Goal: Task Accomplishment & Management: Manage account settings

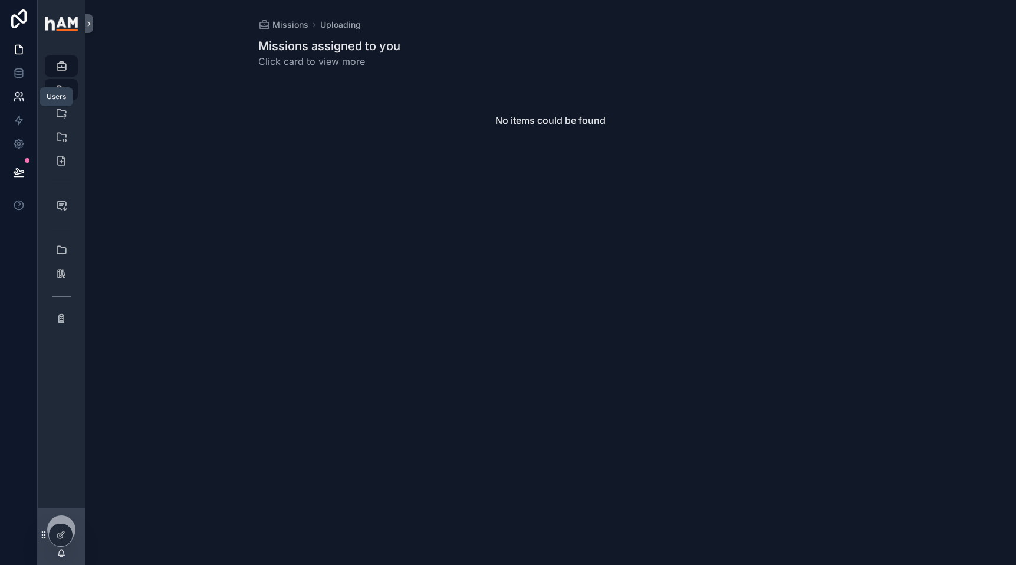
click at [21, 96] on icon at bounding box center [22, 95] width 2 height 4
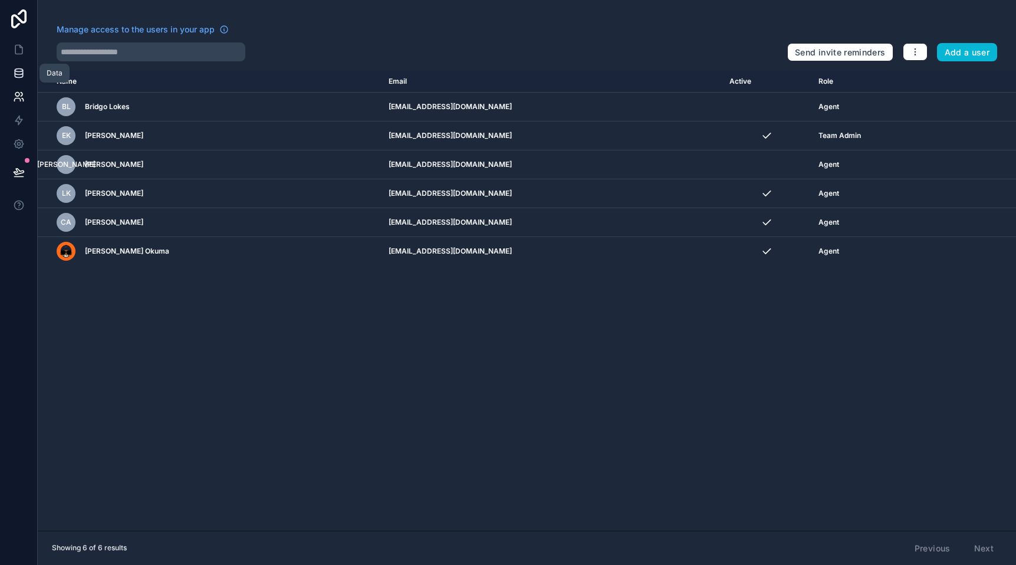
click at [21, 76] on icon at bounding box center [19, 73] width 12 height 12
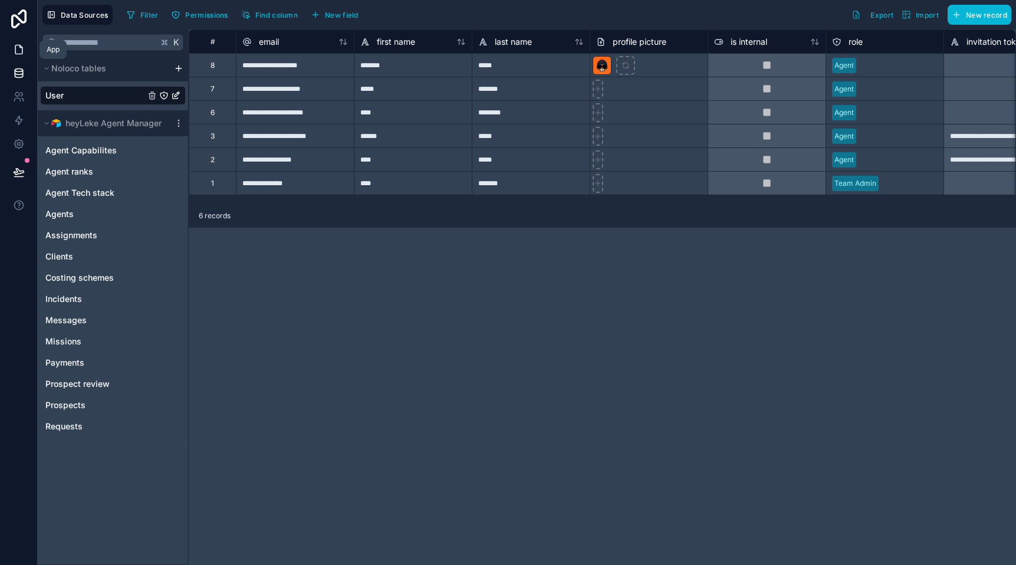
click at [17, 55] on icon at bounding box center [19, 50] width 12 height 12
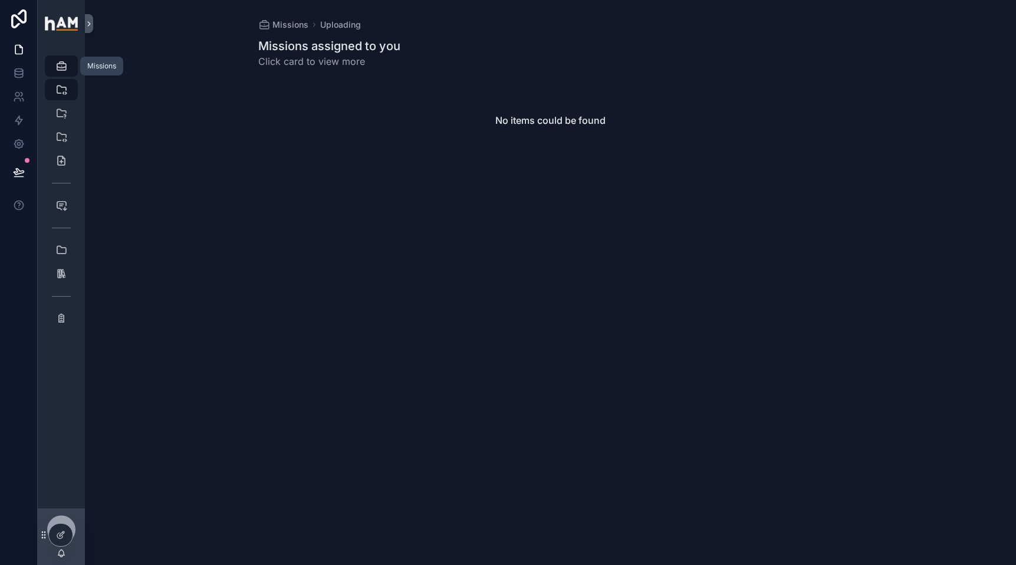
click at [61, 66] on icon "scrollable content" at bounding box center [61, 66] width 12 height 12
click at [66, 111] on icon "scrollable content" at bounding box center [61, 113] width 12 height 12
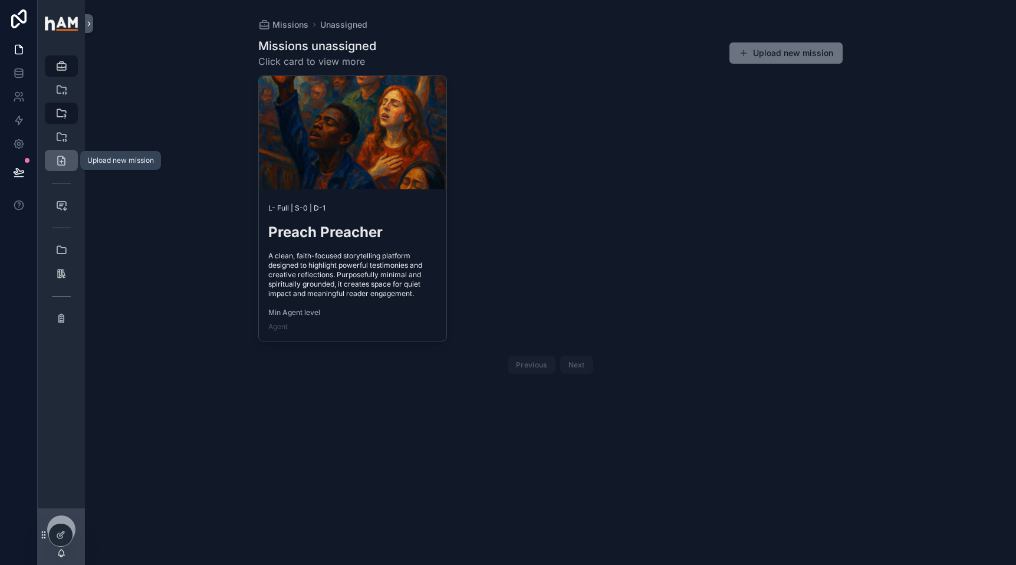
click at [64, 150] on link "Upload new mission" at bounding box center [61, 160] width 33 height 21
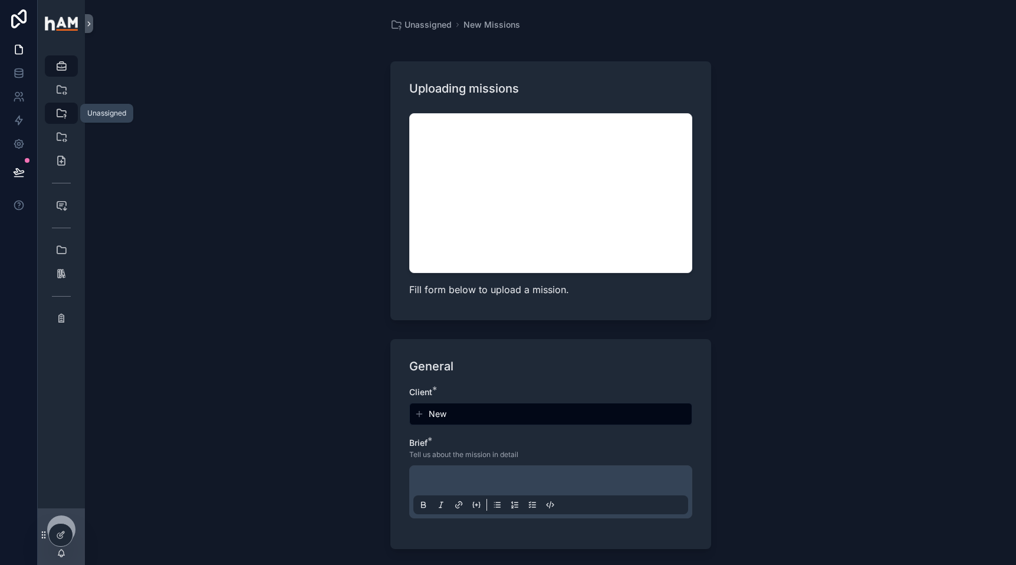
click at [67, 123] on link "Unassigned 1" at bounding box center [61, 113] width 33 height 21
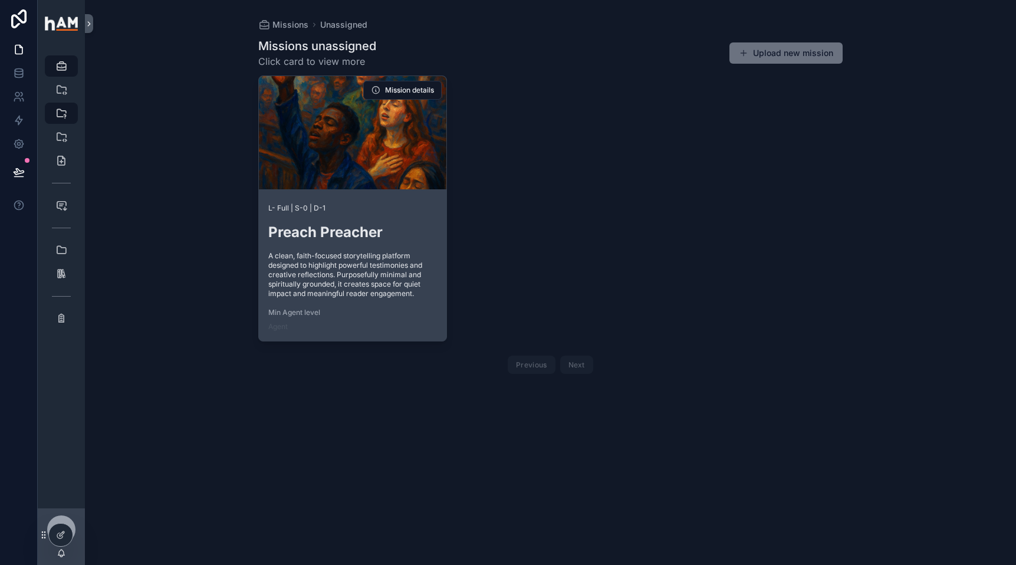
click at [395, 158] on div at bounding box center [353, 132] width 188 height 113
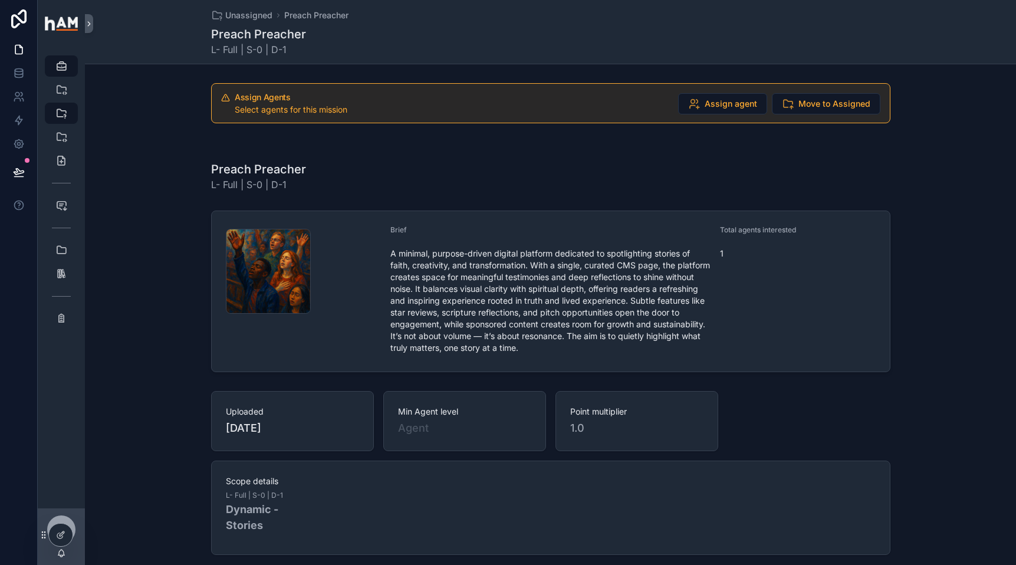
scroll to position [43, 0]
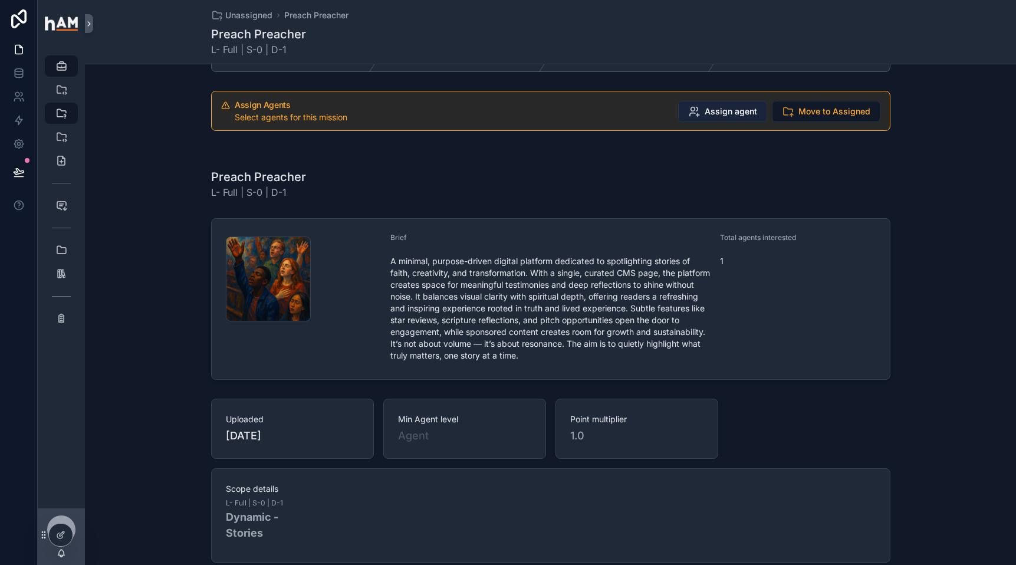
click at [743, 113] on span "Assign agent" at bounding box center [731, 112] width 53 height 12
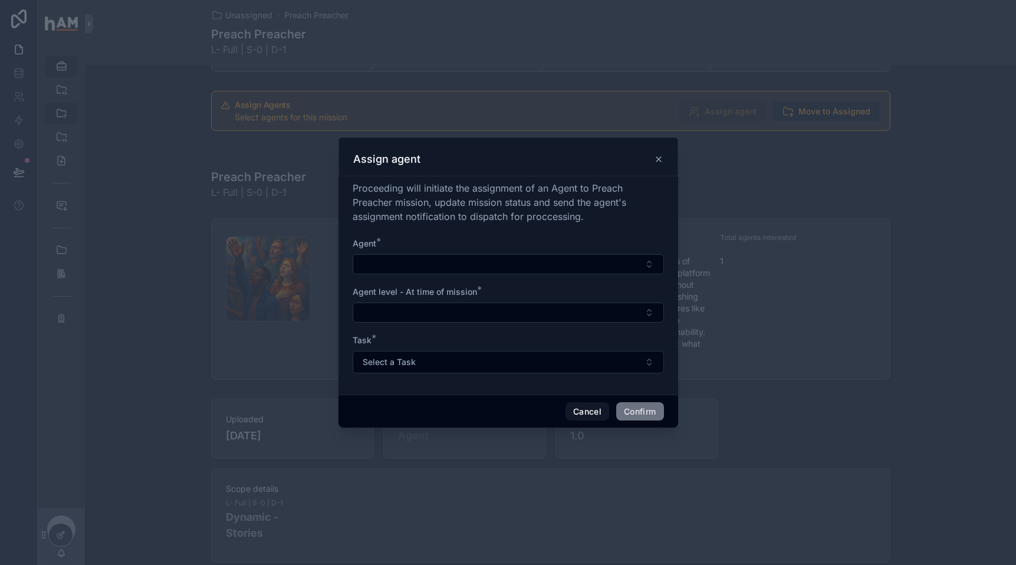
click at [514, 250] on div "Agent *" at bounding box center [508, 256] width 311 height 37
click at [511, 270] on button "Select Button" at bounding box center [508, 264] width 311 height 20
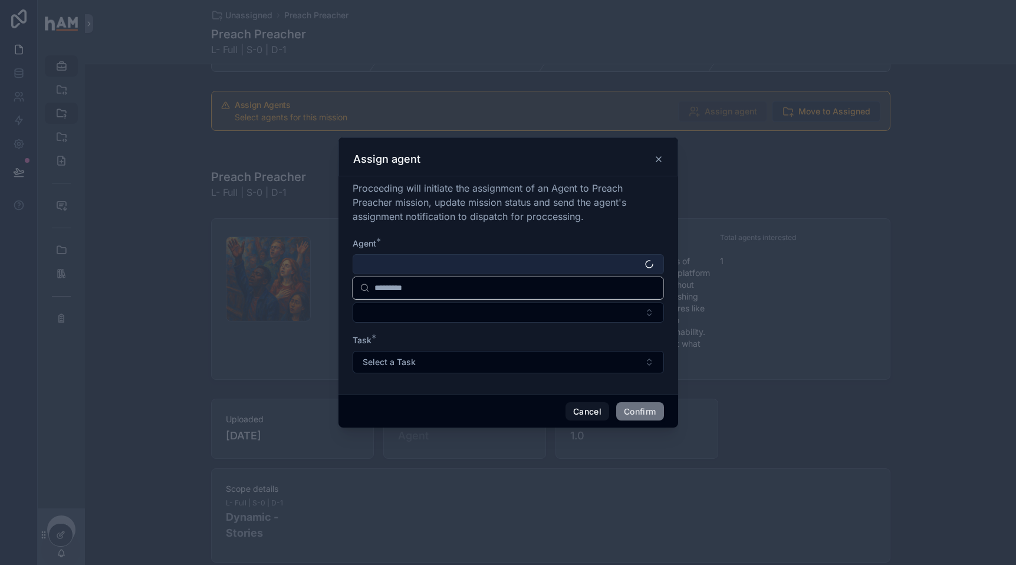
click at [511, 264] on button "Select Button" at bounding box center [508, 264] width 311 height 20
click at [509, 263] on button "Select Button" at bounding box center [508, 264] width 311 height 20
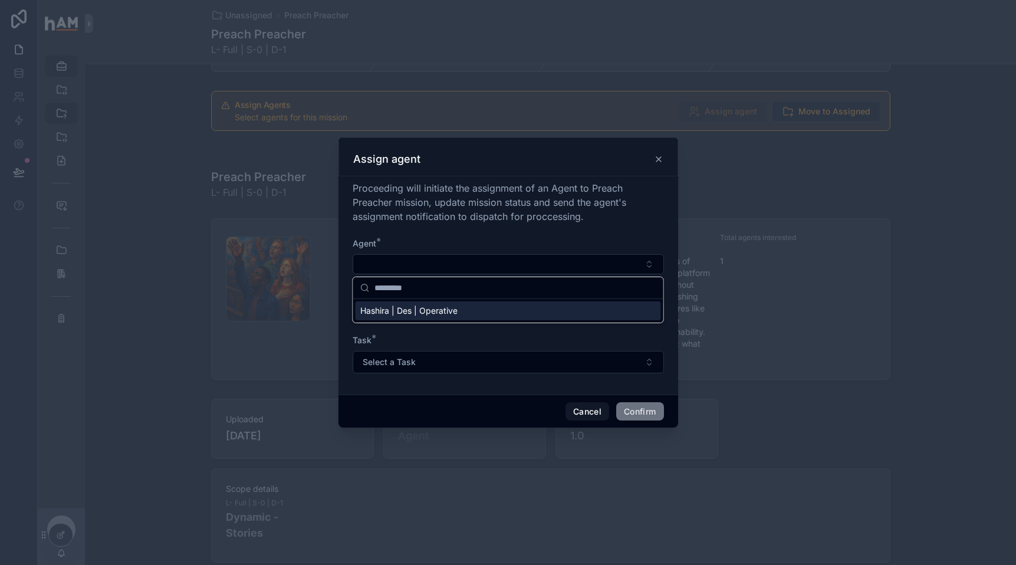
click at [476, 311] on div "Hashira | Des | Operative" at bounding box center [509, 310] width 306 height 19
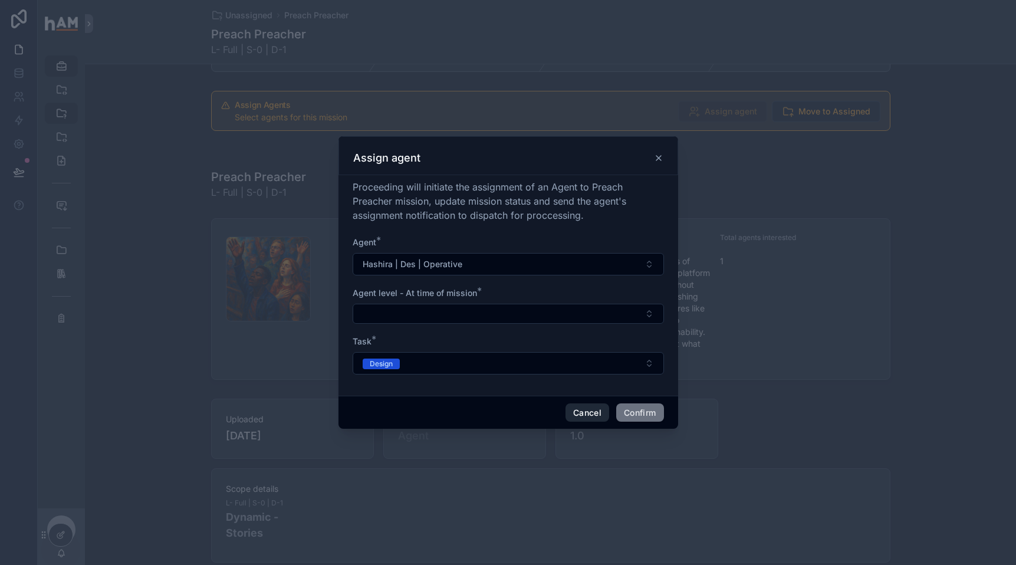
click at [570, 421] on button "Cancel" at bounding box center [588, 413] width 44 height 19
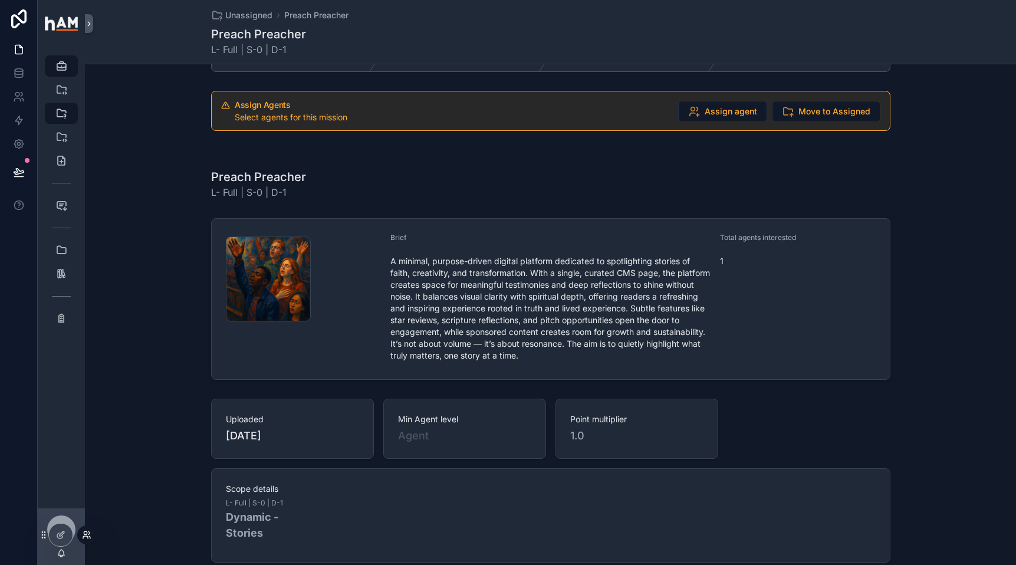
click at [86, 535] on icon at bounding box center [86, 534] width 9 height 9
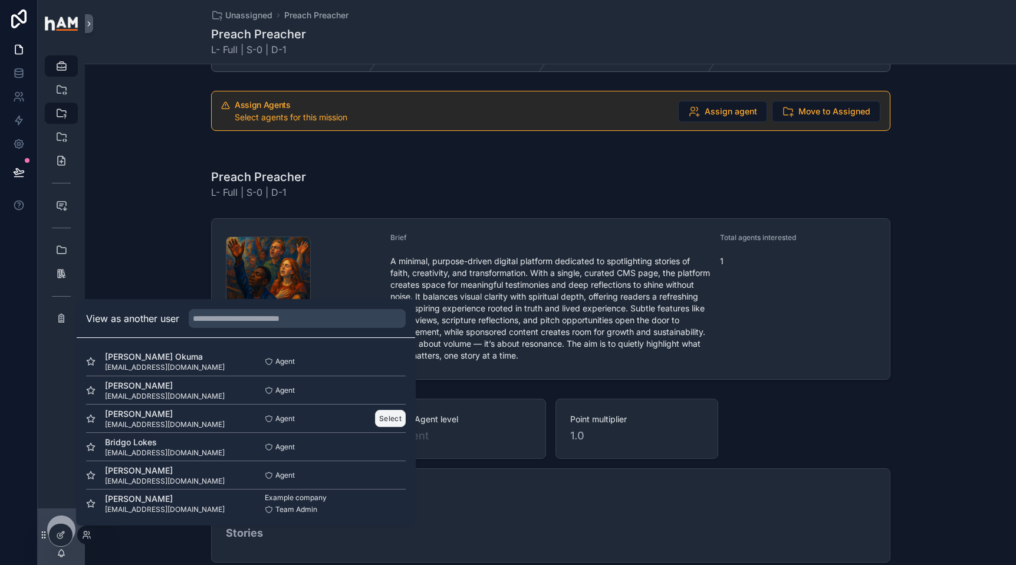
click at [389, 419] on button "Select" at bounding box center [390, 418] width 31 height 17
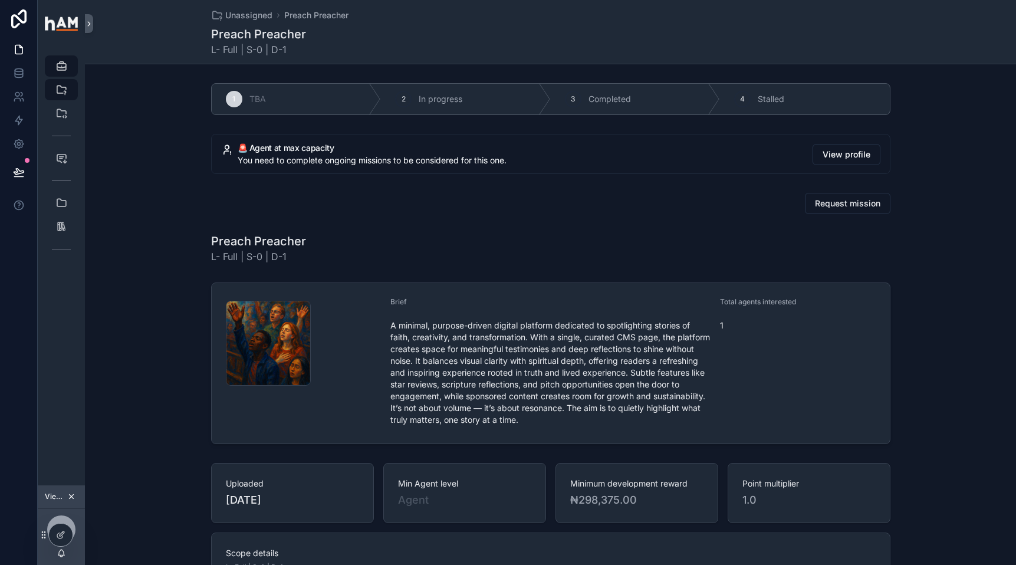
scroll to position [7, 0]
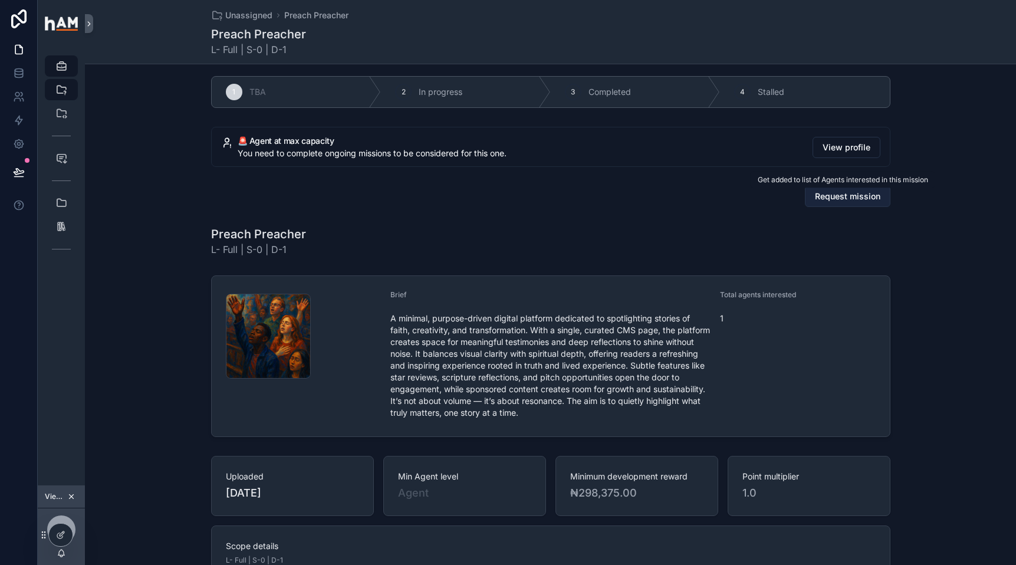
click at [832, 202] on button "Request mission" at bounding box center [848, 196] width 86 height 21
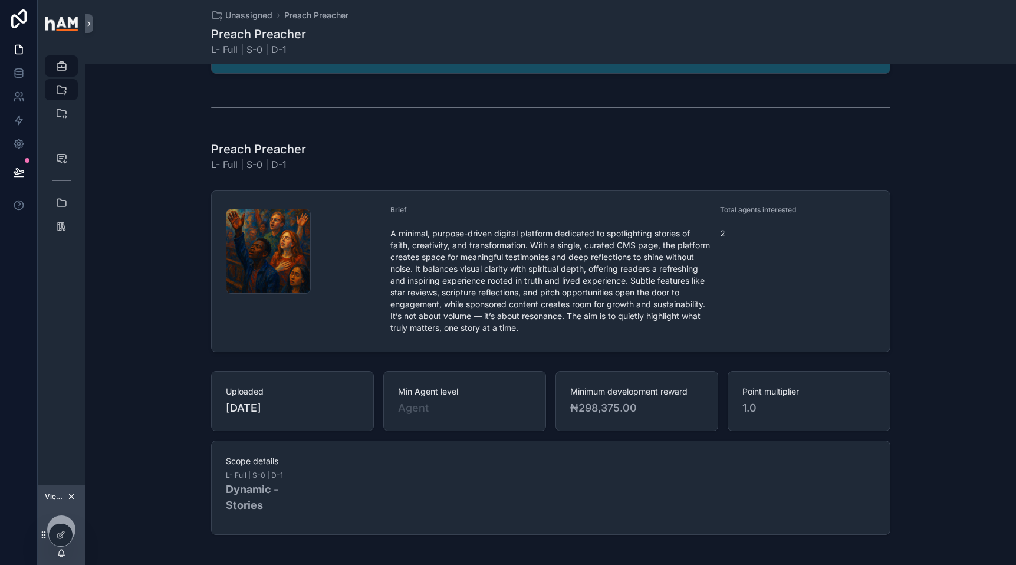
scroll to position [218, 0]
click at [86, 541] on div at bounding box center [86, 535] width 19 height 19
click at [86, 537] on icon at bounding box center [86, 534] width 9 height 9
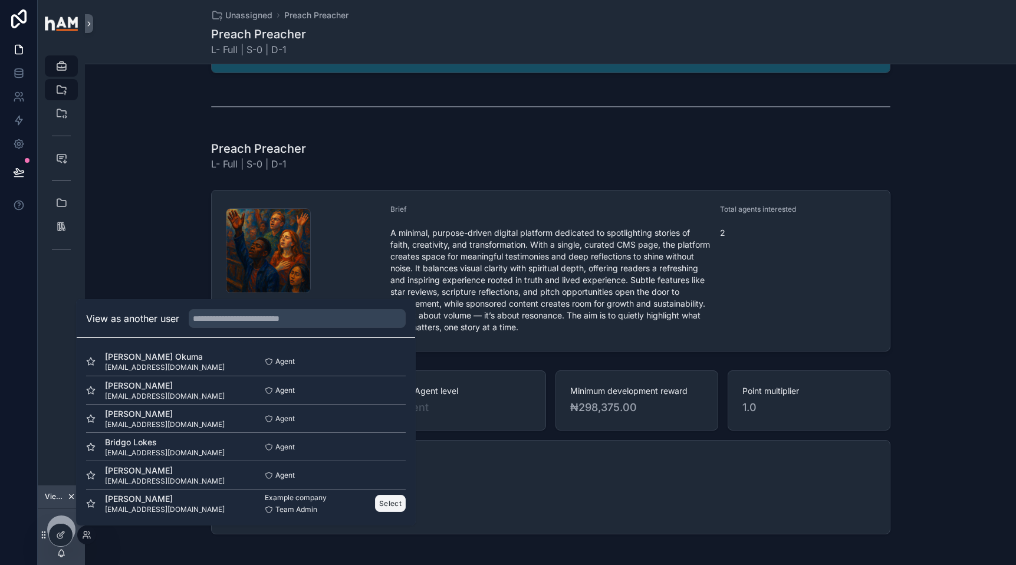
click at [377, 503] on button "Select" at bounding box center [390, 503] width 31 height 17
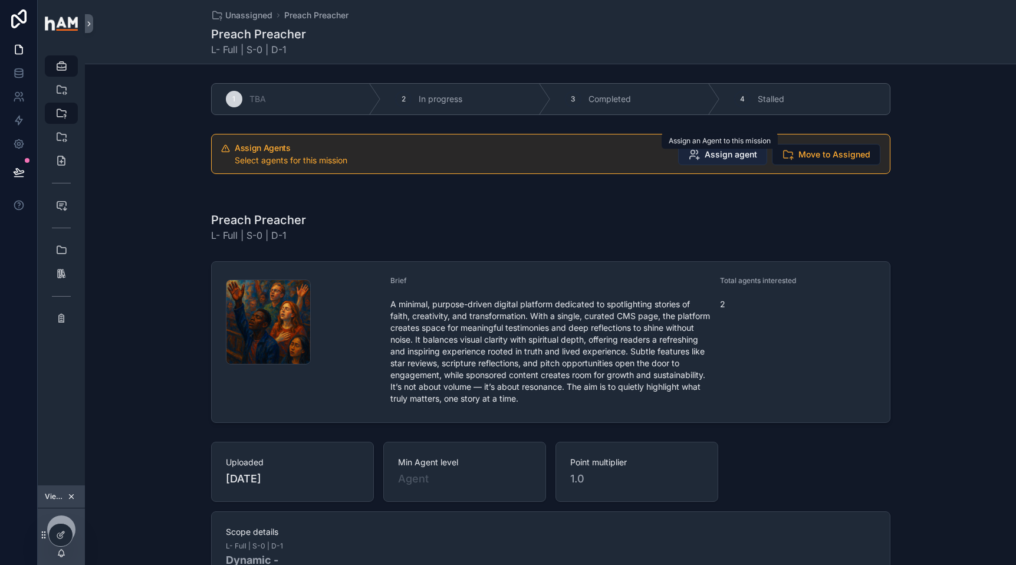
click at [733, 153] on span "Assign agent" at bounding box center [731, 155] width 53 height 12
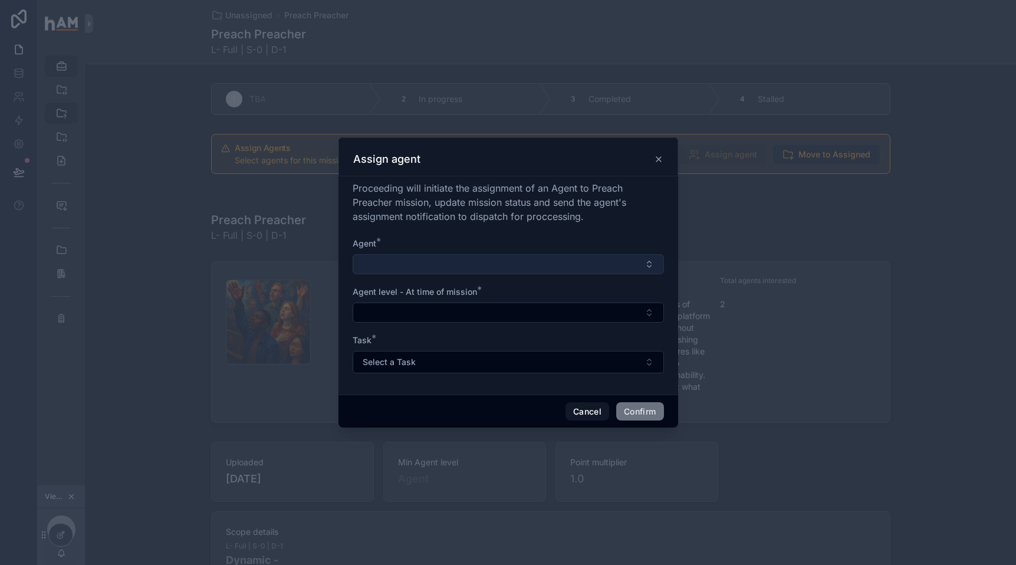
click at [552, 258] on button "Select Button" at bounding box center [508, 264] width 311 height 20
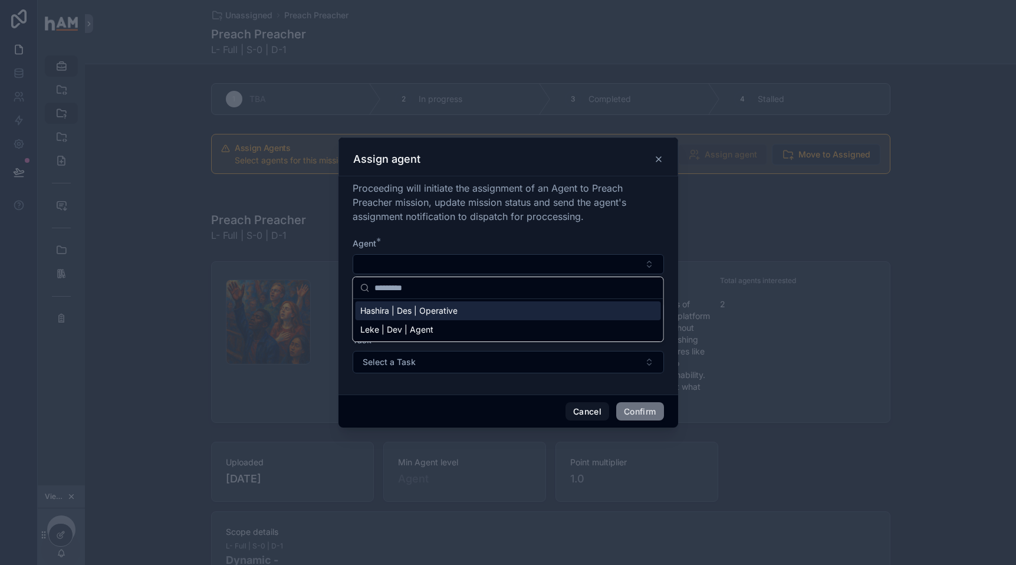
click at [535, 313] on div "Hashira | Des | Operative" at bounding box center [509, 310] width 306 height 19
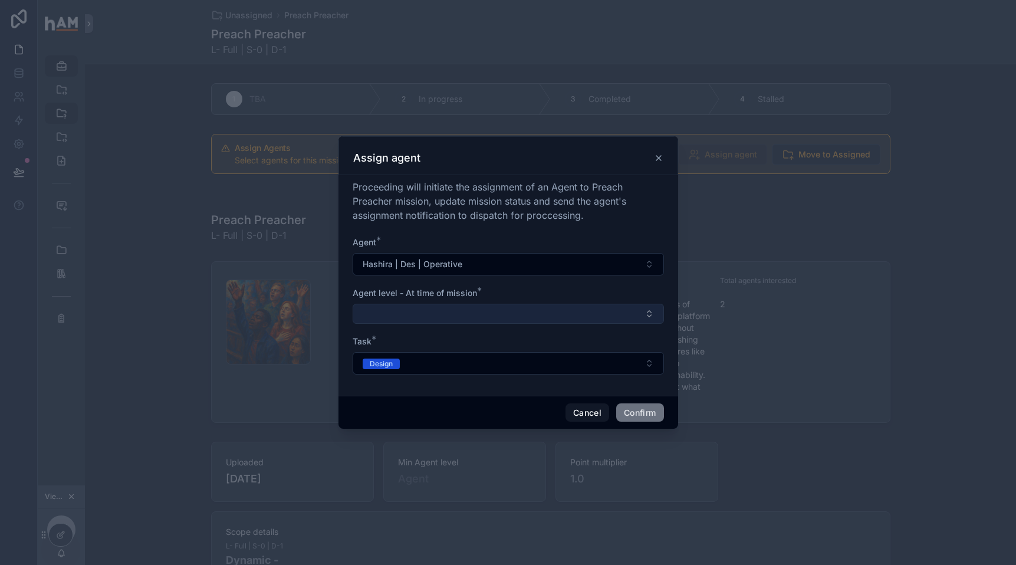
click at [534, 311] on button "Select Button" at bounding box center [508, 314] width 311 height 20
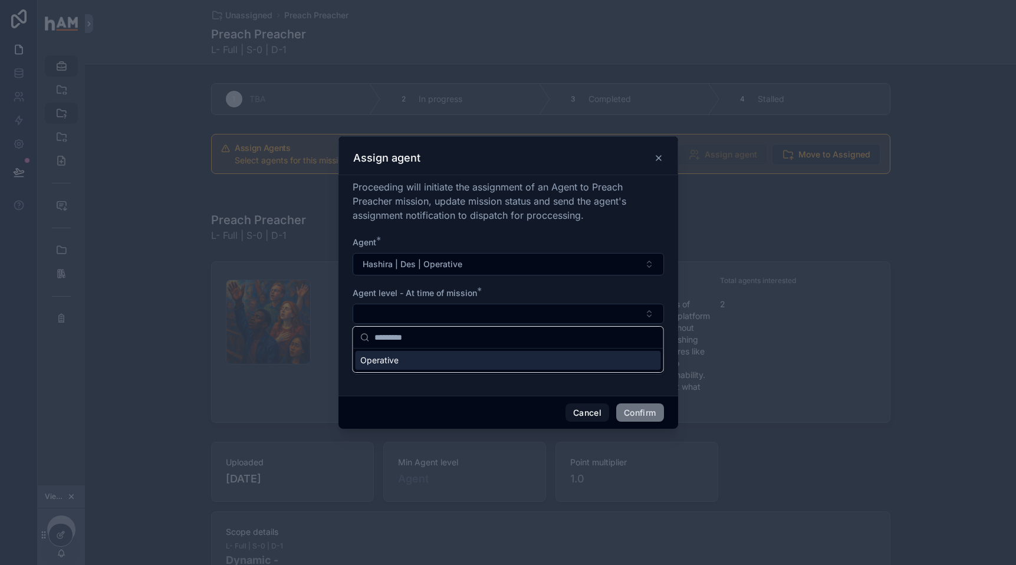
click at [523, 364] on div "Operative" at bounding box center [509, 360] width 306 height 19
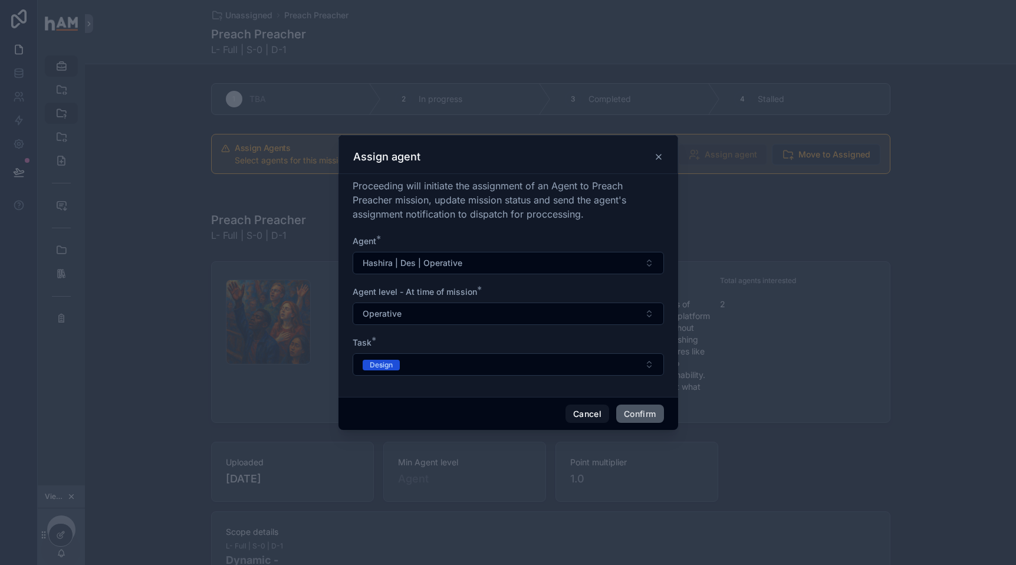
click at [642, 414] on button "Confirm" at bounding box center [639, 414] width 47 height 19
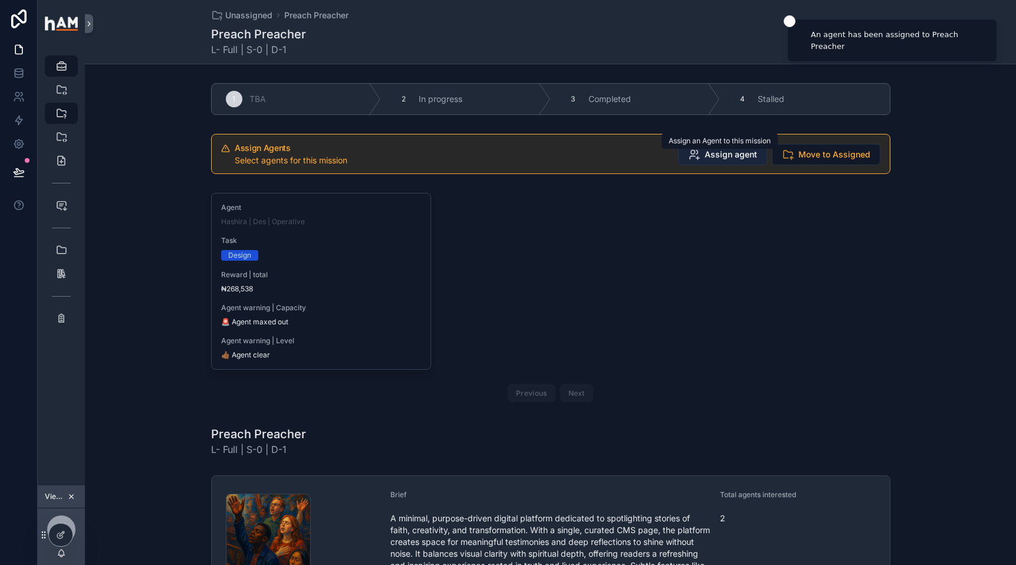
click at [739, 155] on span "Assign agent" at bounding box center [731, 155] width 53 height 12
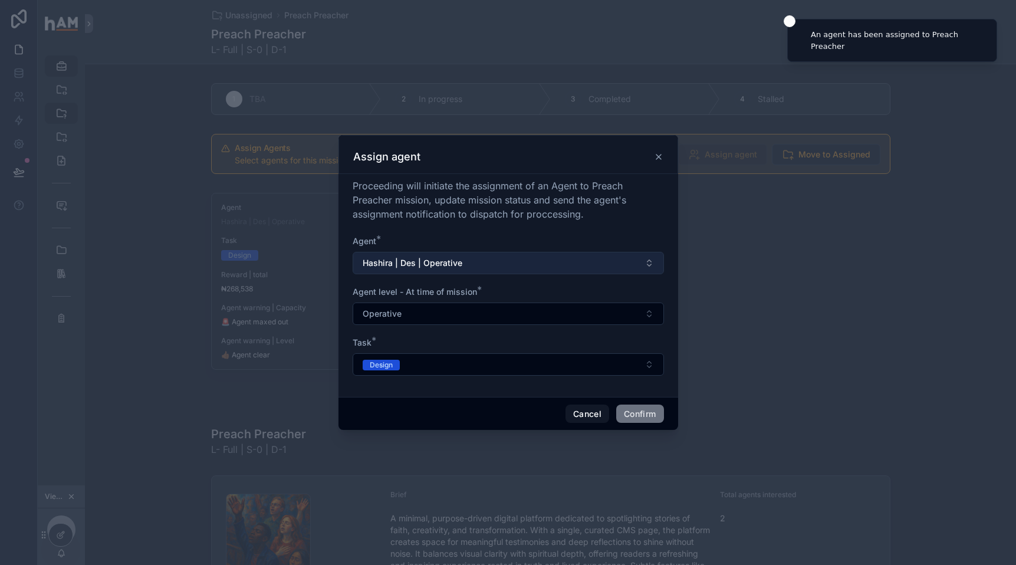
click at [560, 264] on button "Hashira | Des | Operative" at bounding box center [508, 263] width 311 height 22
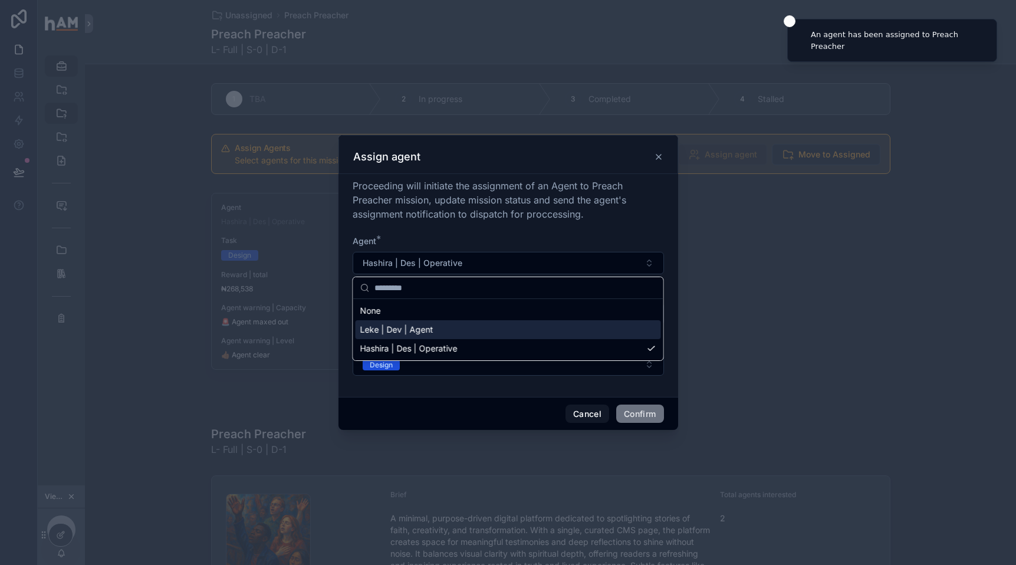
click at [542, 338] on div "Leke | Dev | Agent" at bounding box center [509, 329] width 306 height 19
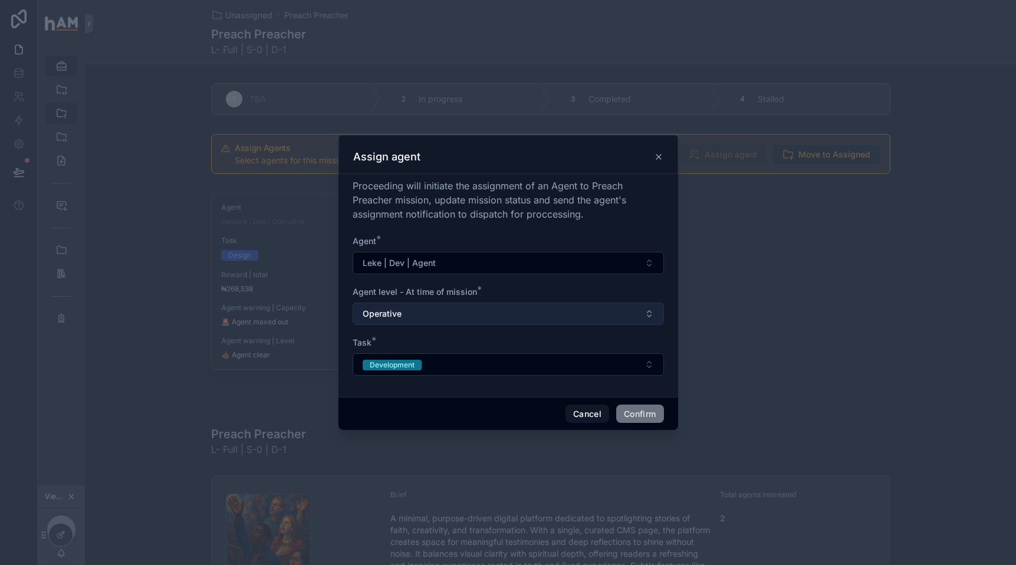
click at [544, 323] on button "Operative" at bounding box center [508, 314] width 311 height 22
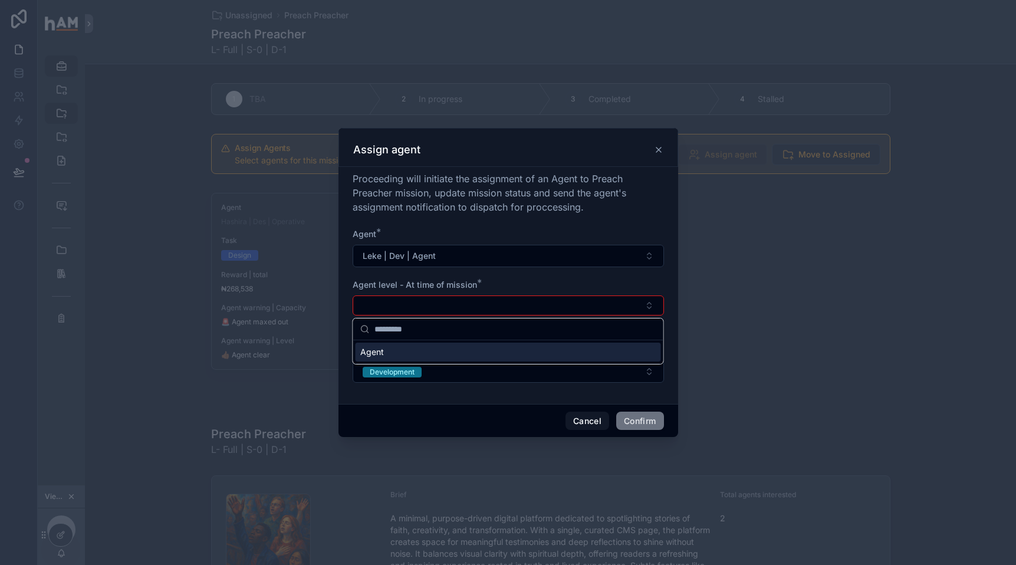
click at [546, 357] on div "Agent" at bounding box center [509, 352] width 306 height 19
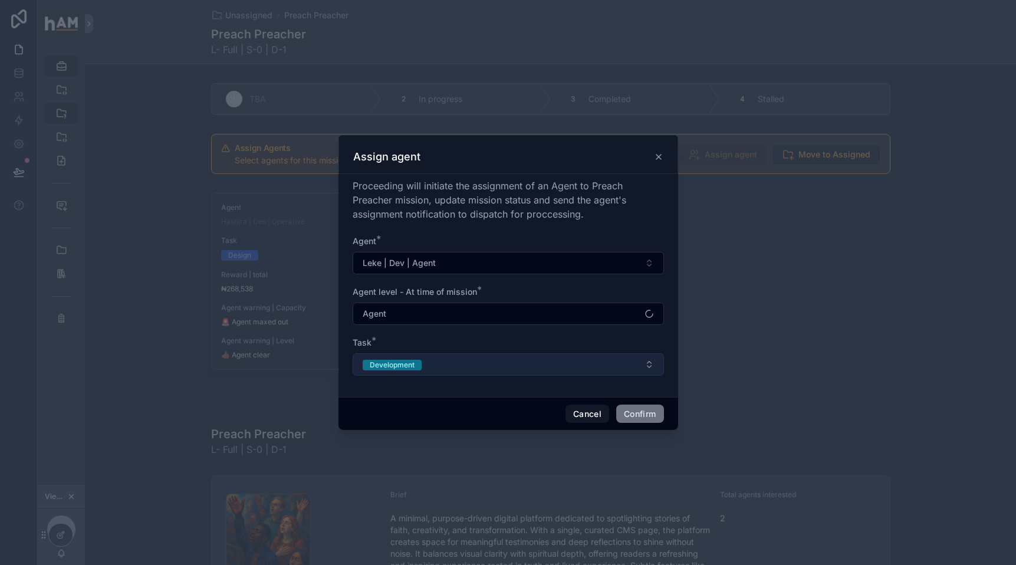
click at [631, 361] on button "Development" at bounding box center [508, 364] width 311 height 22
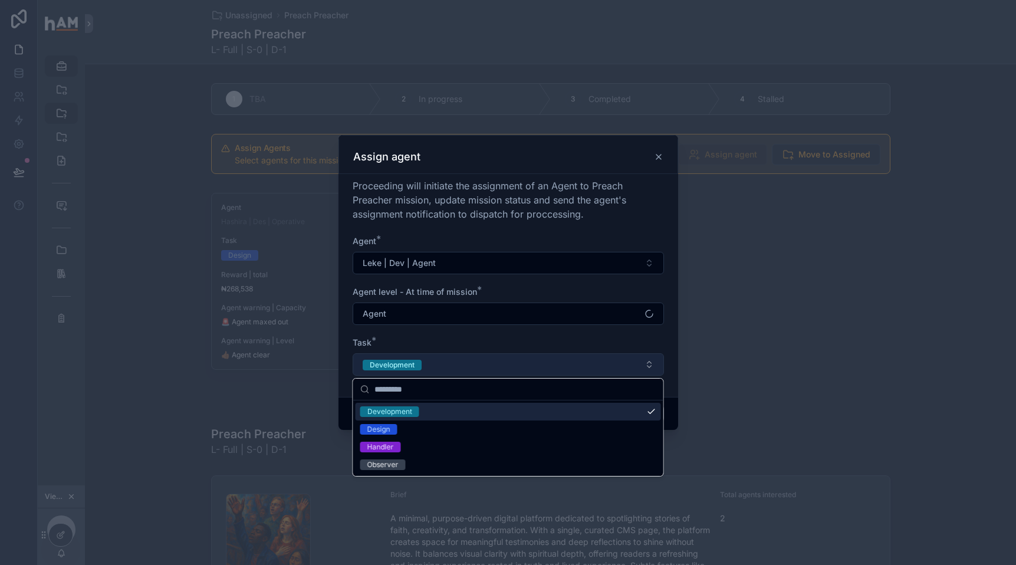
click at [631, 361] on button "Development" at bounding box center [508, 364] width 311 height 22
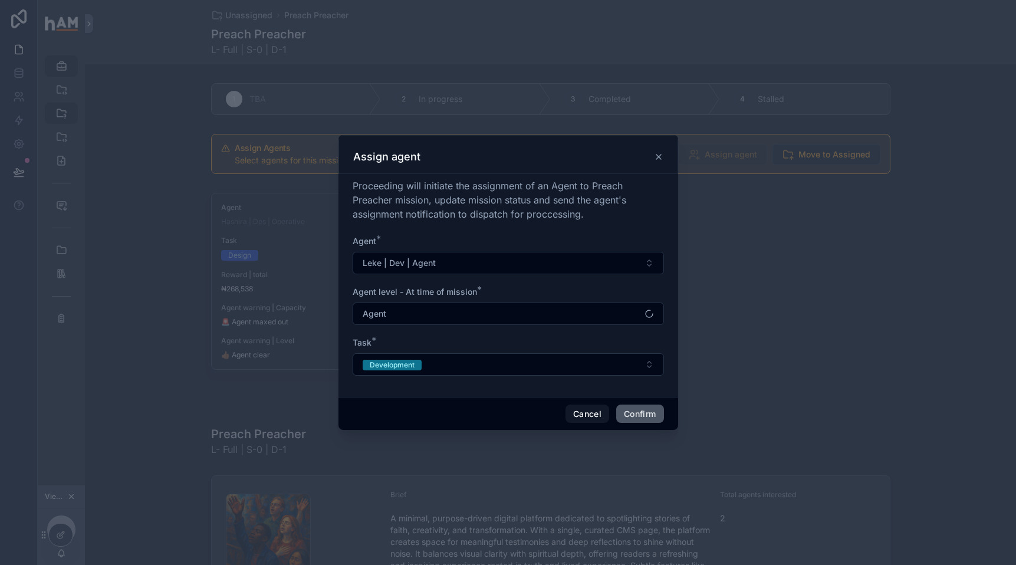
click at [647, 415] on button "Confirm" at bounding box center [639, 414] width 47 height 19
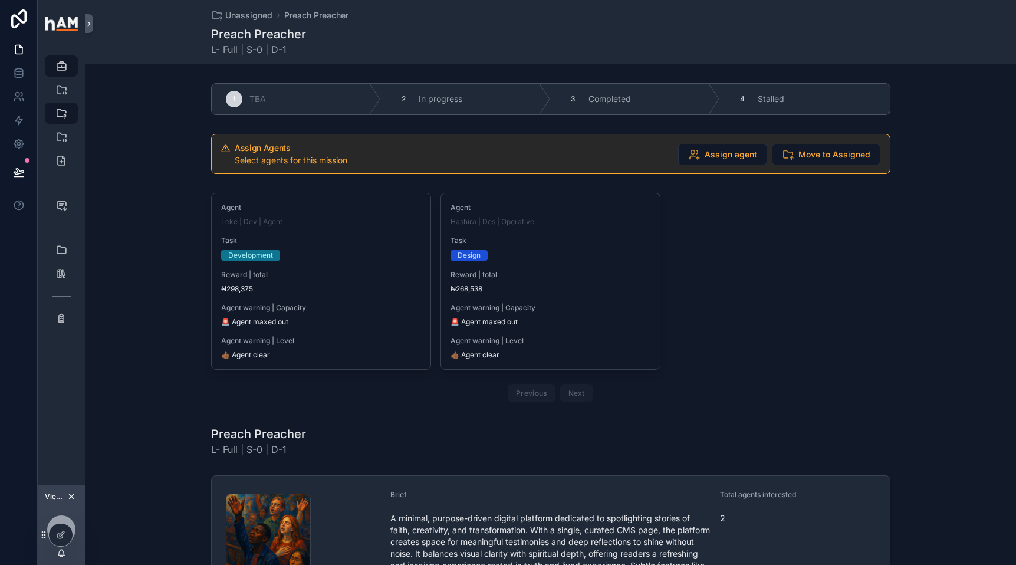
scroll to position [4, 0]
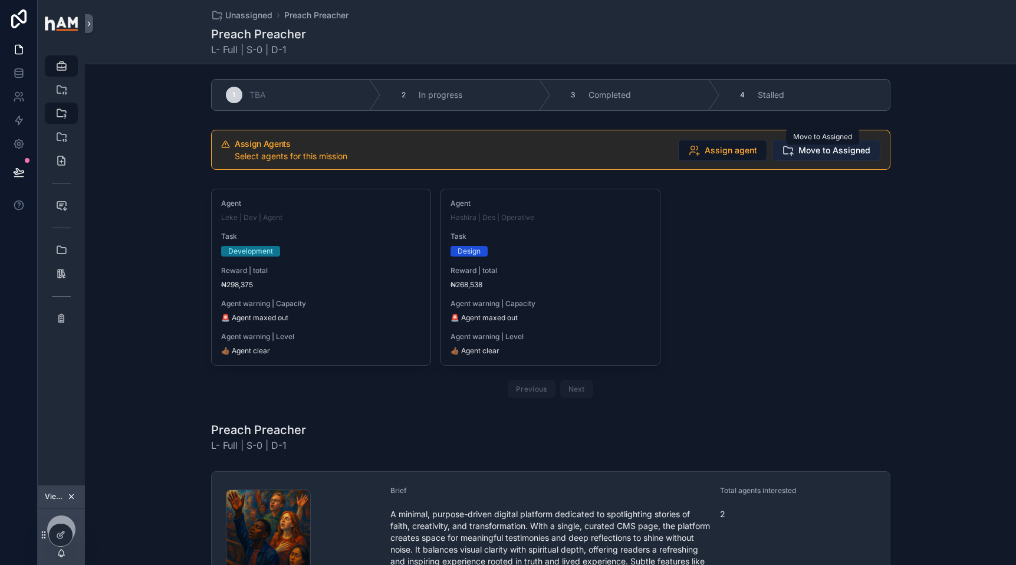
click at [806, 150] on span "Move to Assigned" at bounding box center [835, 151] width 72 height 12
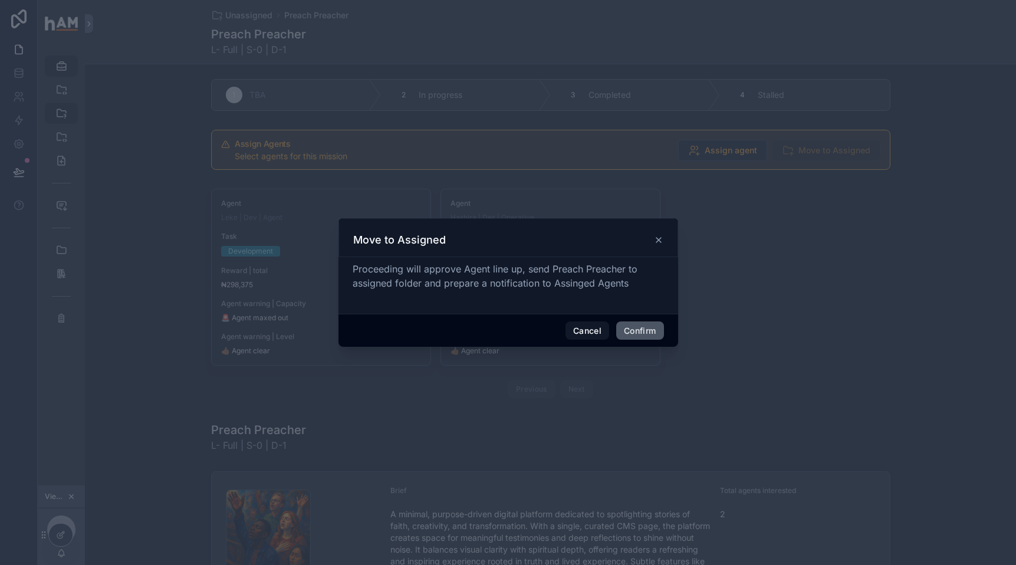
click at [635, 328] on button "Confirm" at bounding box center [639, 331] width 47 height 19
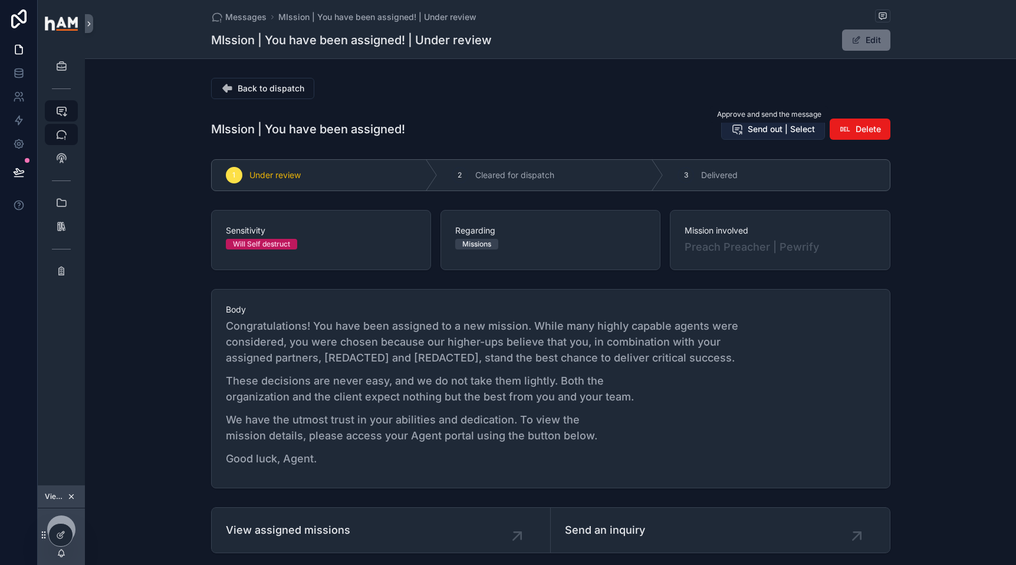
click at [756, 135] on span "Send out | Select" at bounding box center [781, 129] width 67 height 12
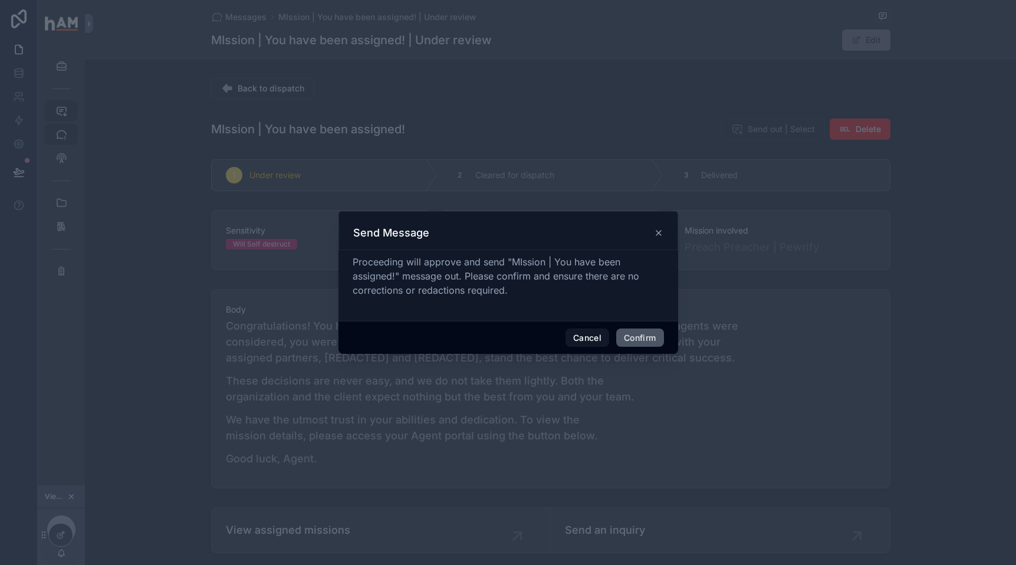
click at [640, 340] on button "Confirm" at bounding box center [639, 338] width 47 height 19
